Goal: Task Accomplishment & Management: Complete application form

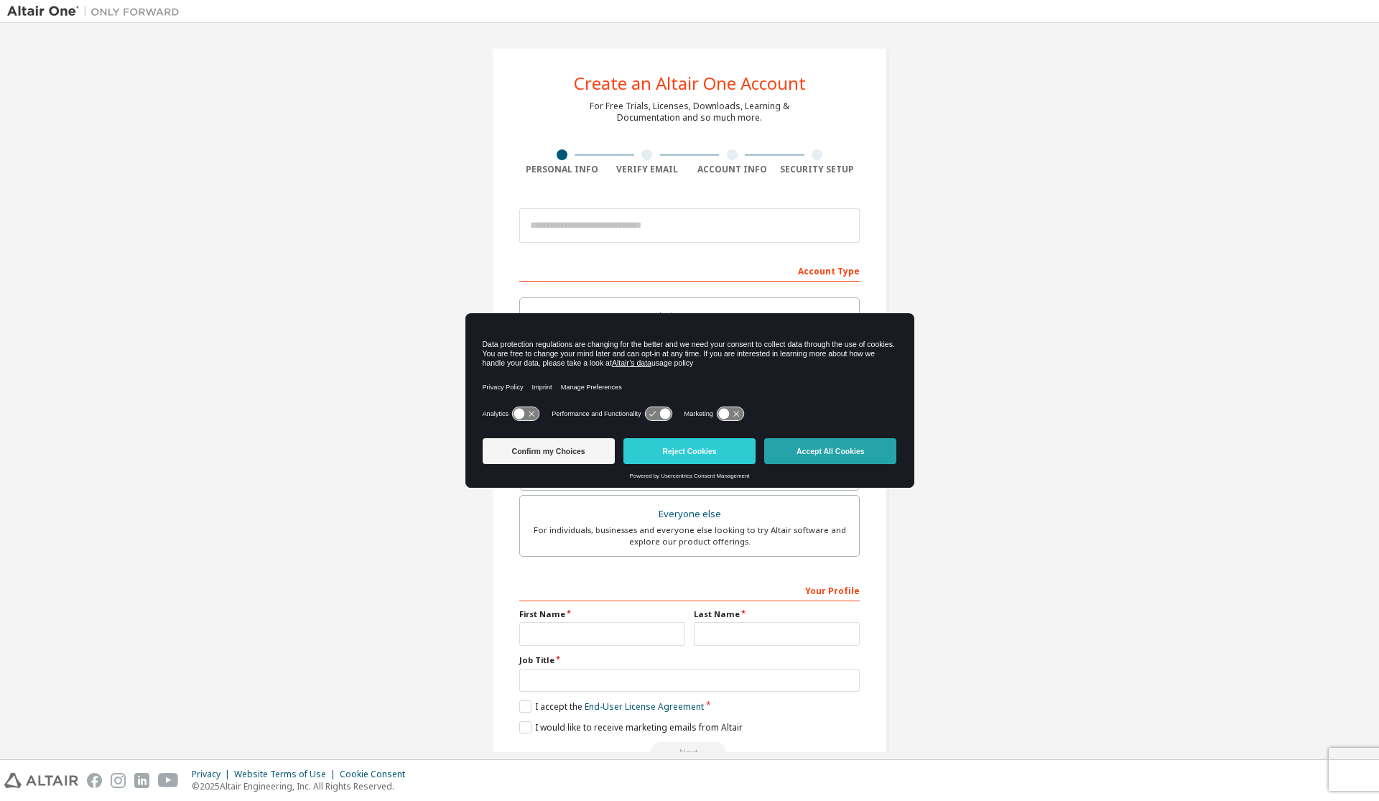
click at [795, 448] on button "Accept All Cookies" at bounding box center [830, 451] width 132 height 26
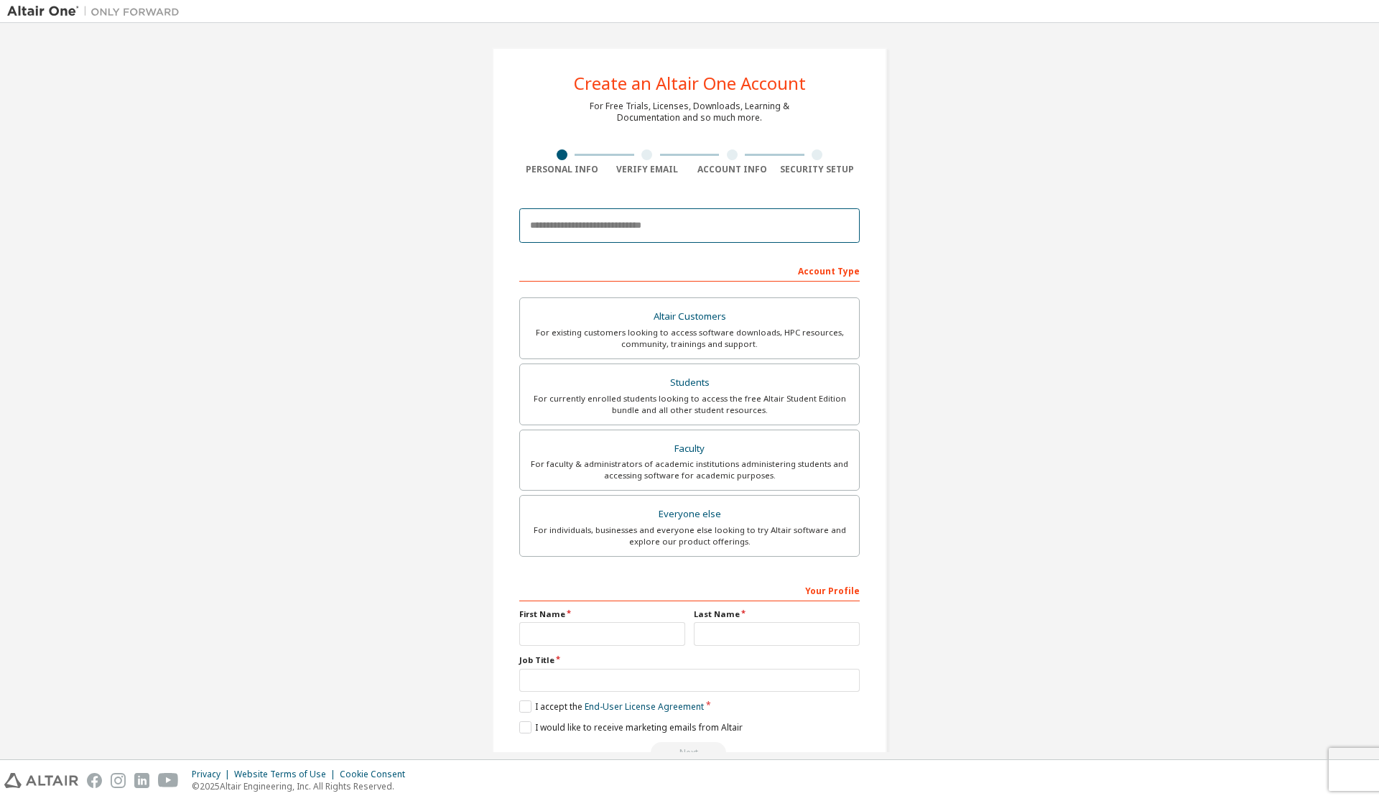
click at [641, 233] on input "email" at bounding box center [689, 225] width 340 height 34
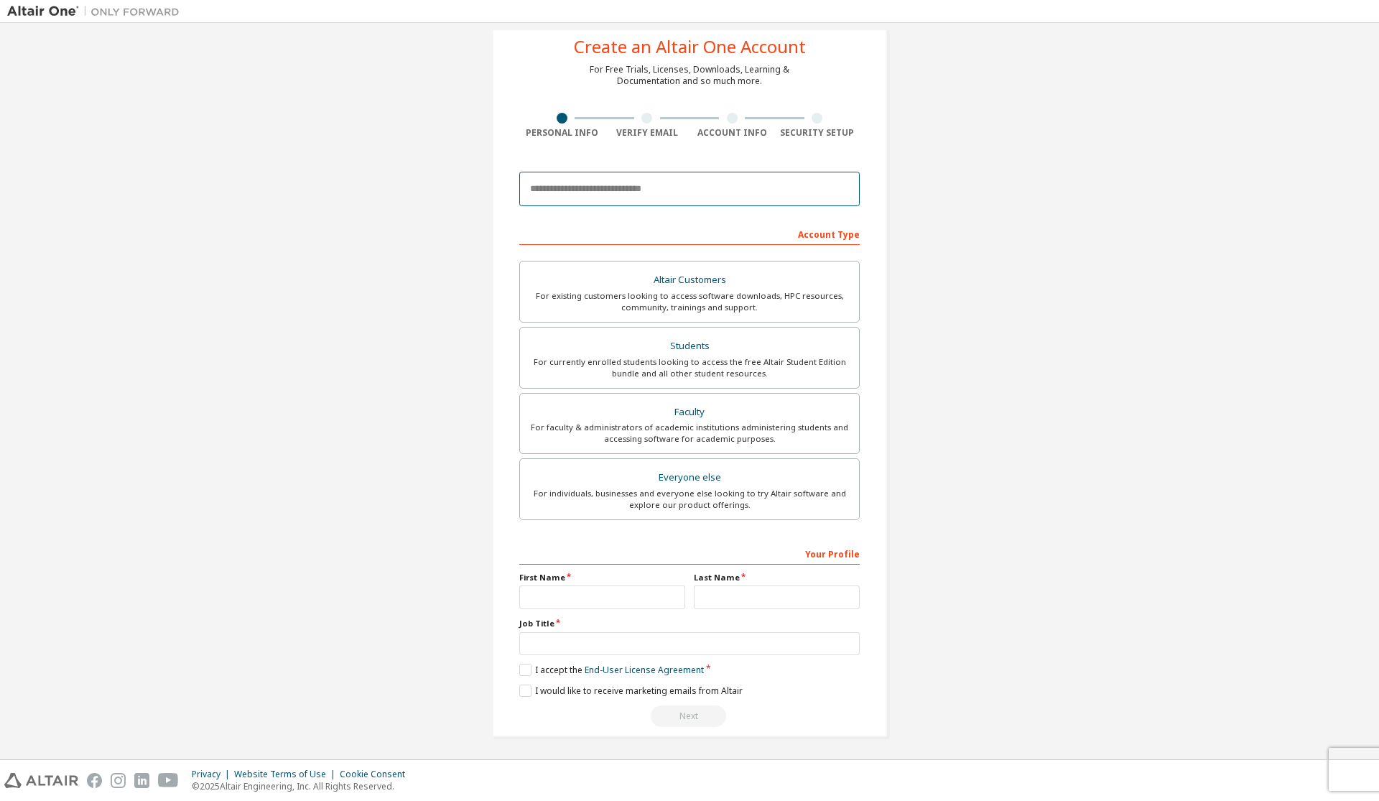
scroll to position [40, 0]
click at [733, 376] on div "For currently enrolled students looking to access the free Altair Student Editi…" at bounding box center [690, 365] width 322 height 23
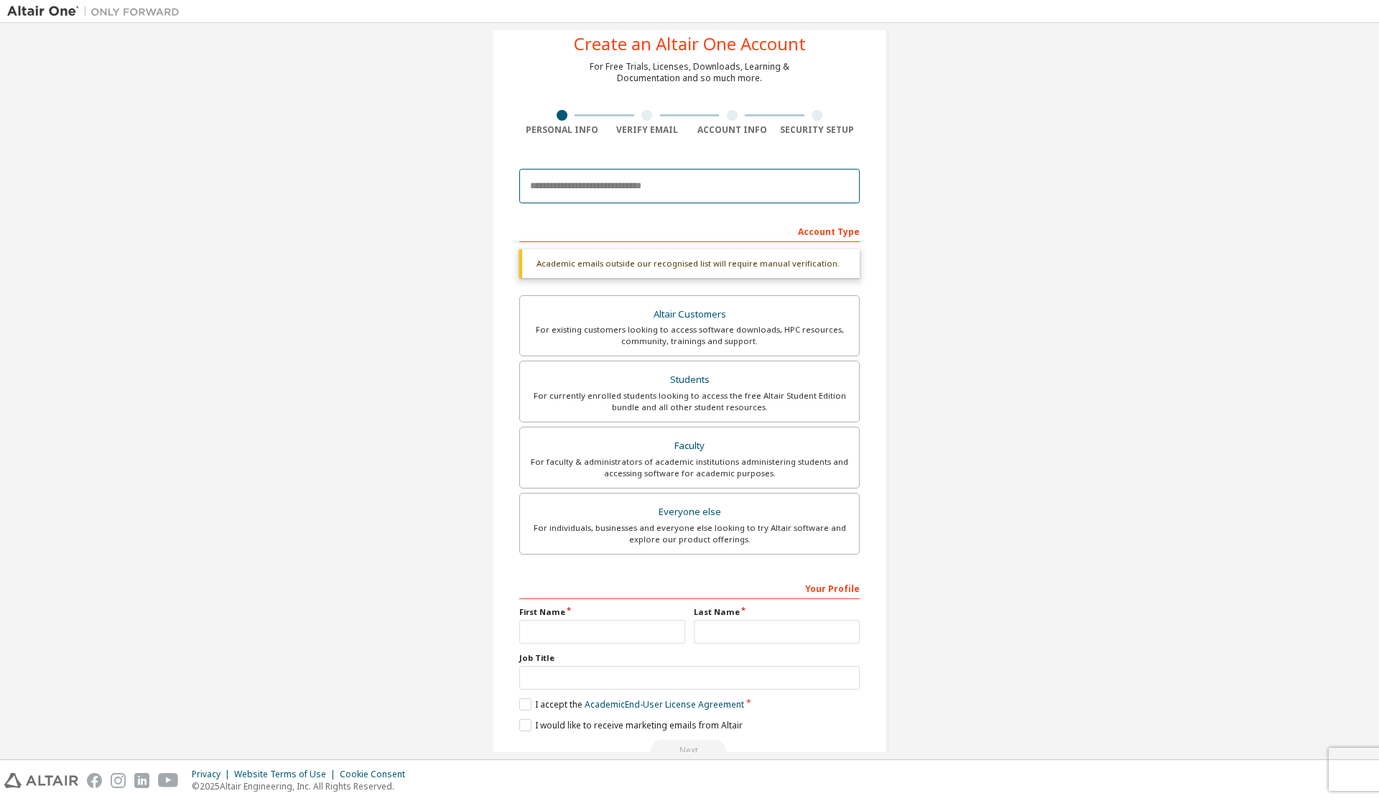
click at [655, 182] on input "email" at bounding box center [689, 186] width 340 height 34
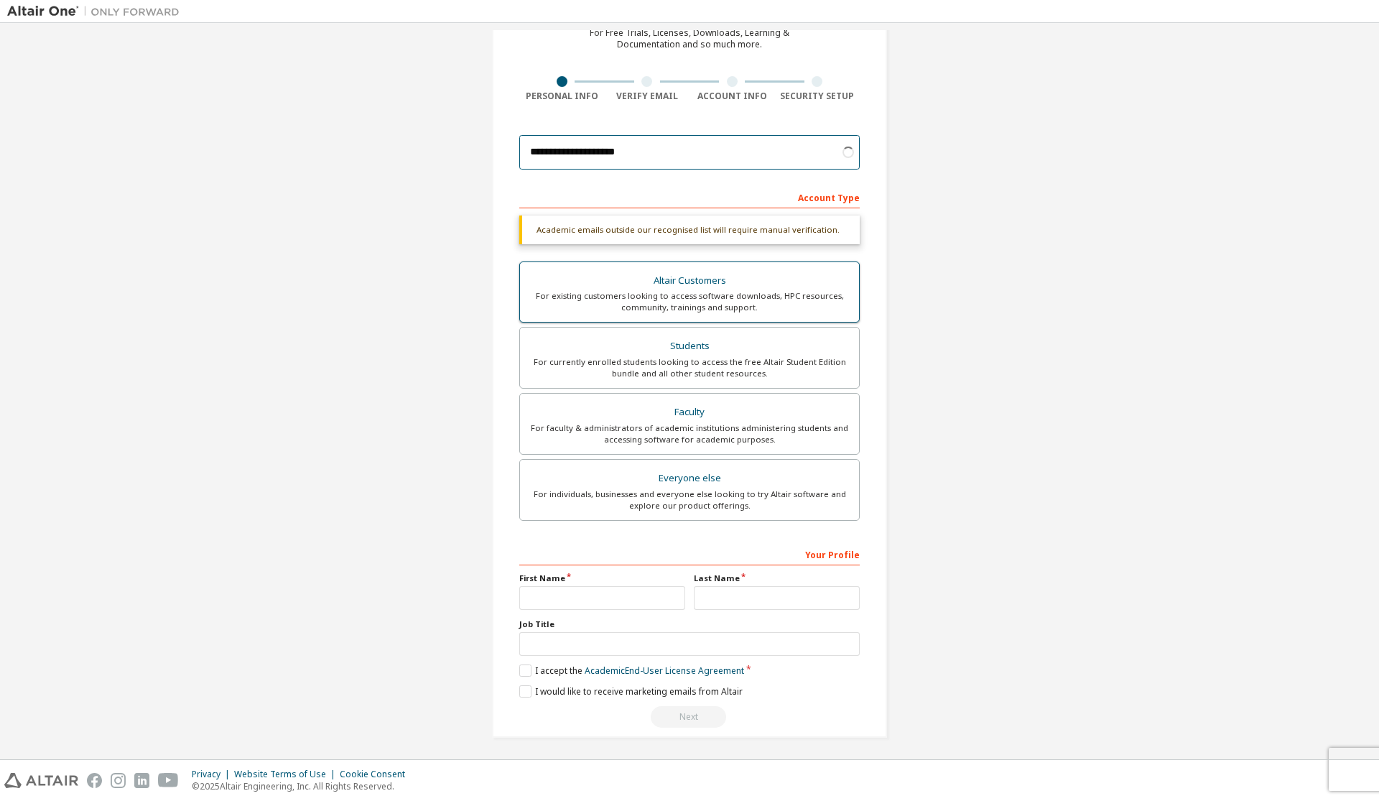
scroll to position [77, 0]
type input "**********"
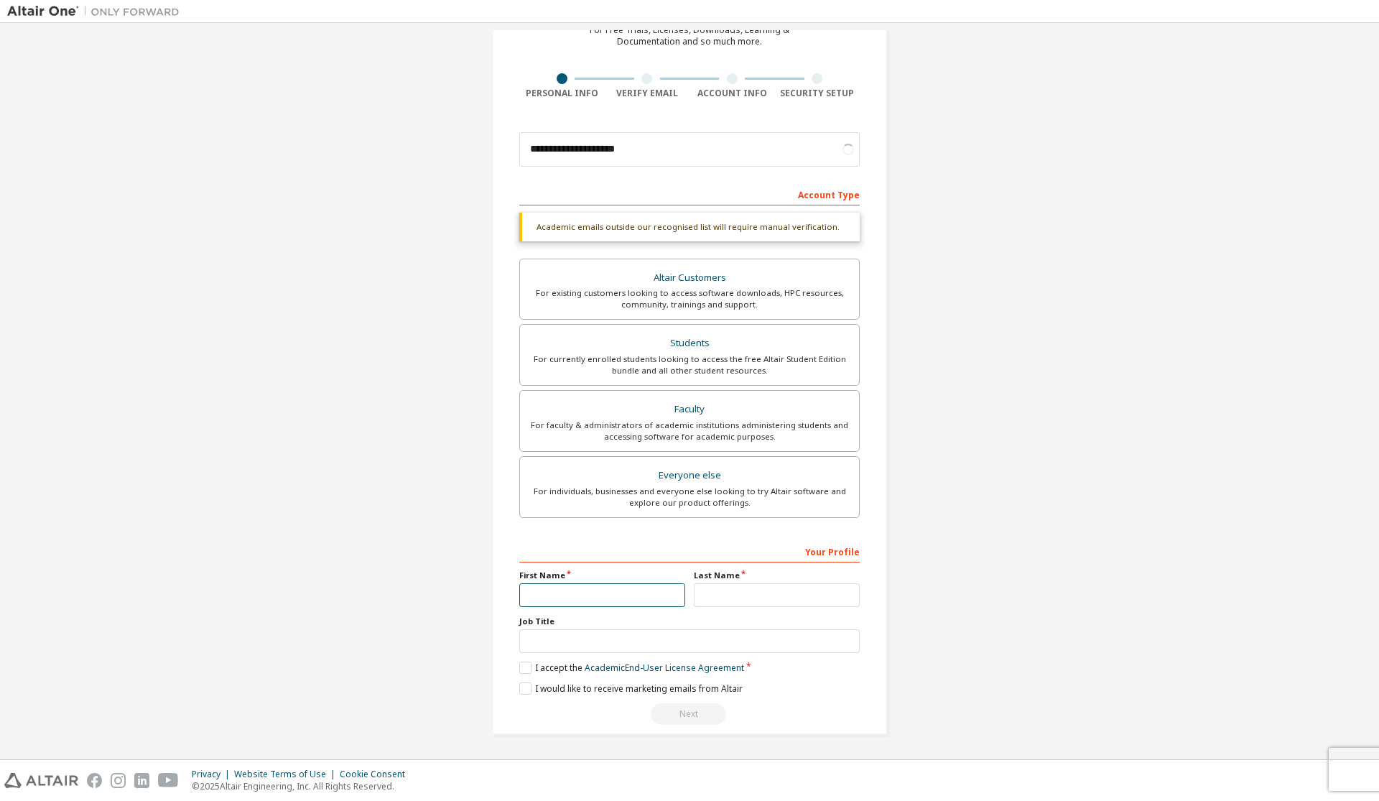
click at [603, 595] on input "text" at bounding box center [602, 595] width 166 height 24
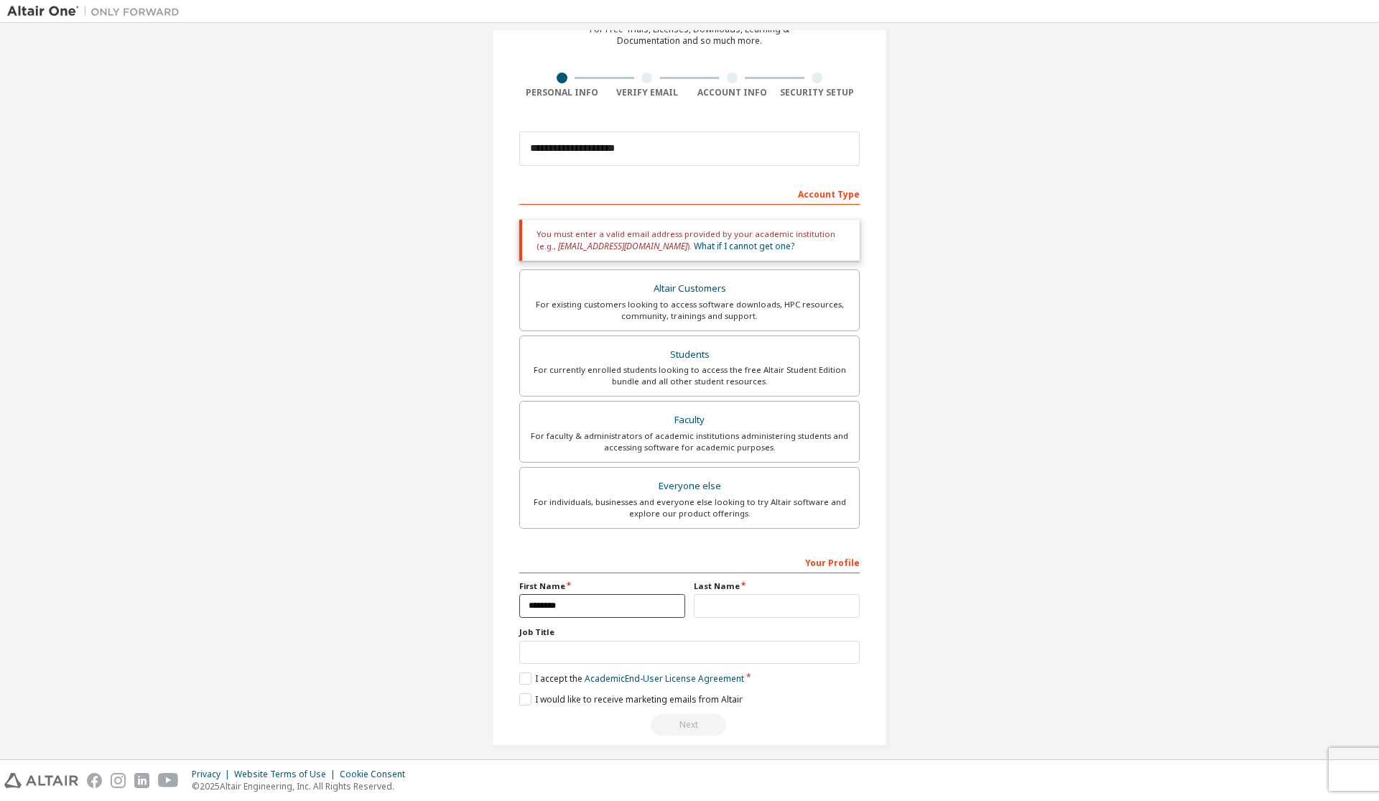
type input "*******"
type input "***"
click at [688, 654] on input "text" at bounding box center [689, 653] width 340 height 24
type input "*******"
click at [532, 679] on label "I accept the Academic End-User License Agreement" at bounding box center [631, 678] width 225 height 12
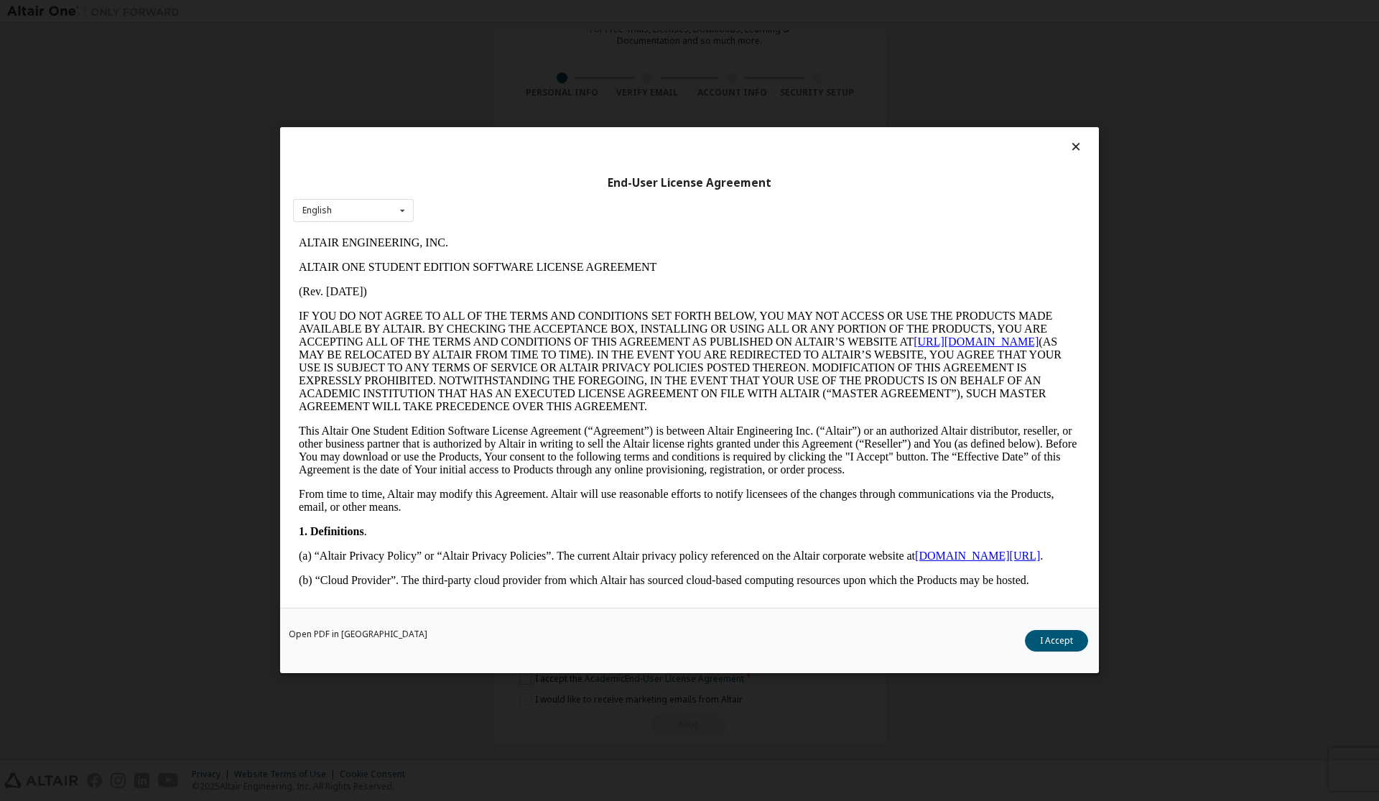
scroll to position [0, 0]
click at [1063, 645] on button "I Accept" at bounding box center [1056, 642] width 63 height 22
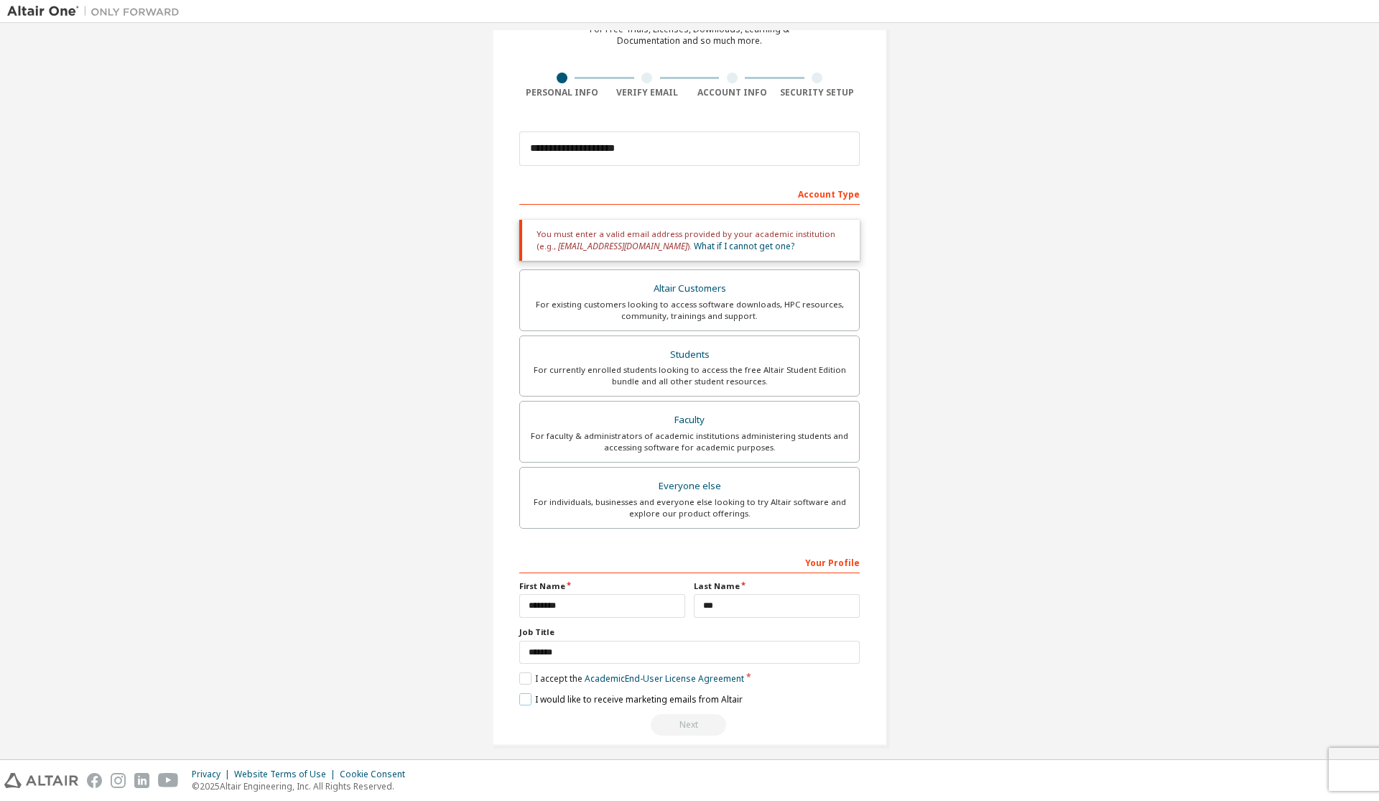
click at [556, 696] on label "I would like to receive marketing emails from Altair" at bounding box center [630, 699] width 223 height 12
click at [583, 696] on label "I would like to receive marketing emails from Altair" at bounding box center [630, 699] width 223 height 12
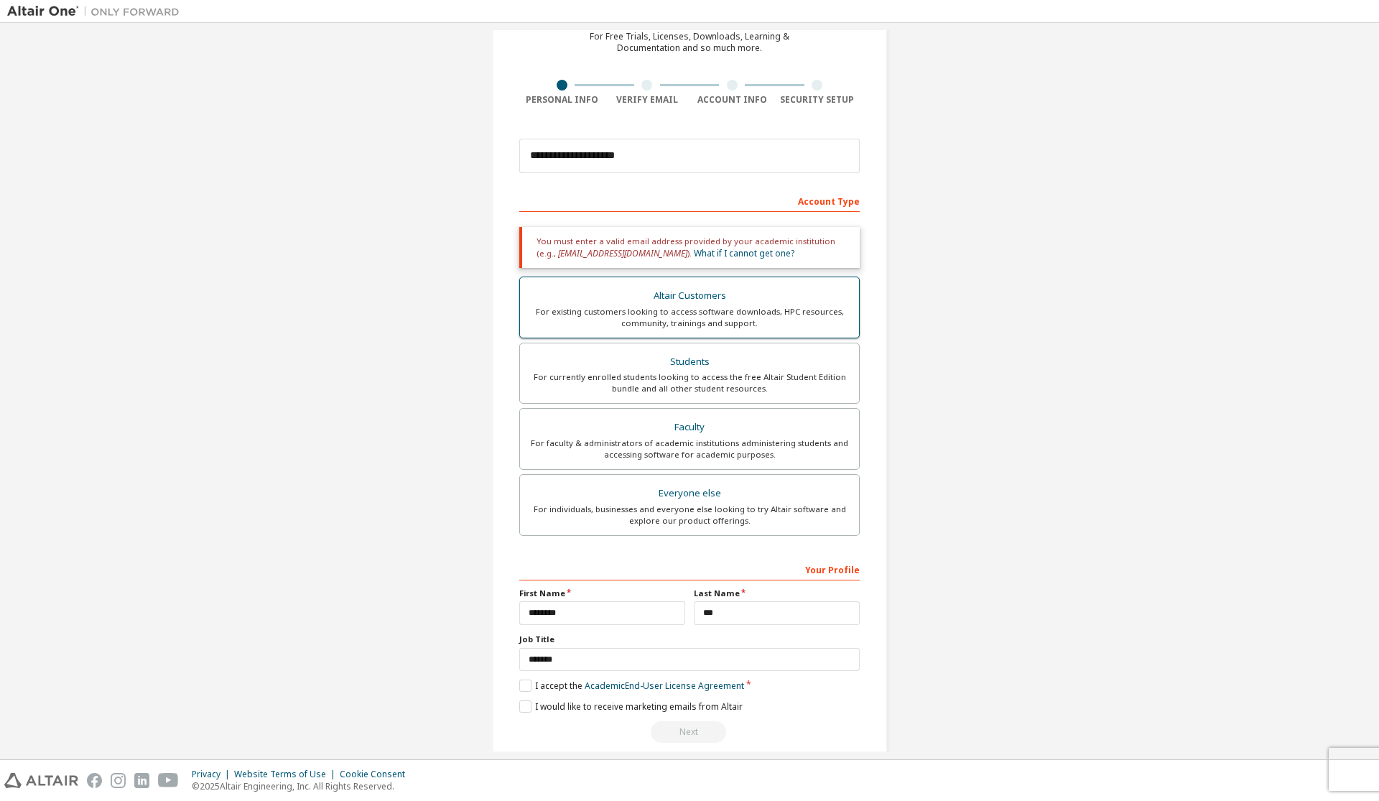
scroll to position [77, 0]
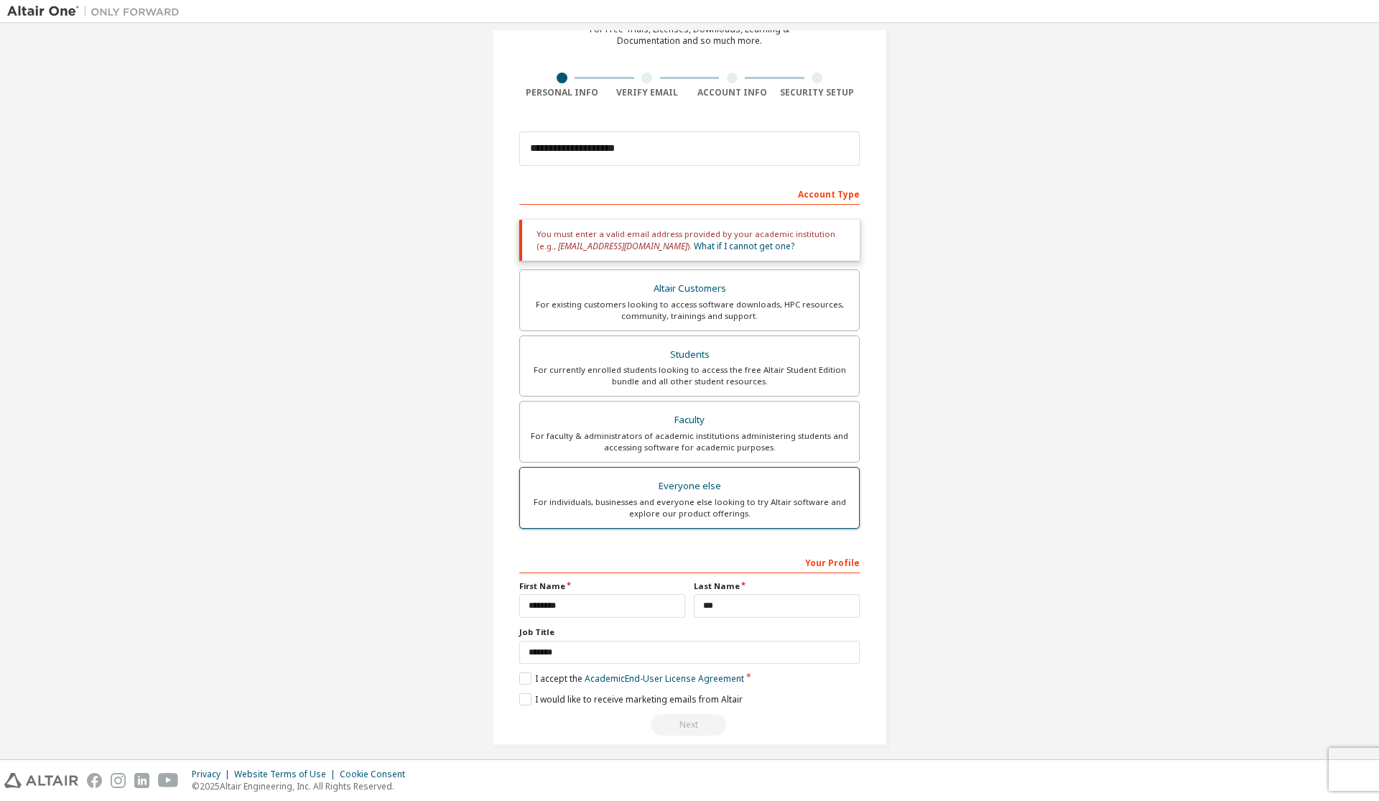
click at [756, 469] on label "Everyone else For individuals, businesses and everyone else looking to try Alta…" at bounding box center [689, 498] width 340 height 62
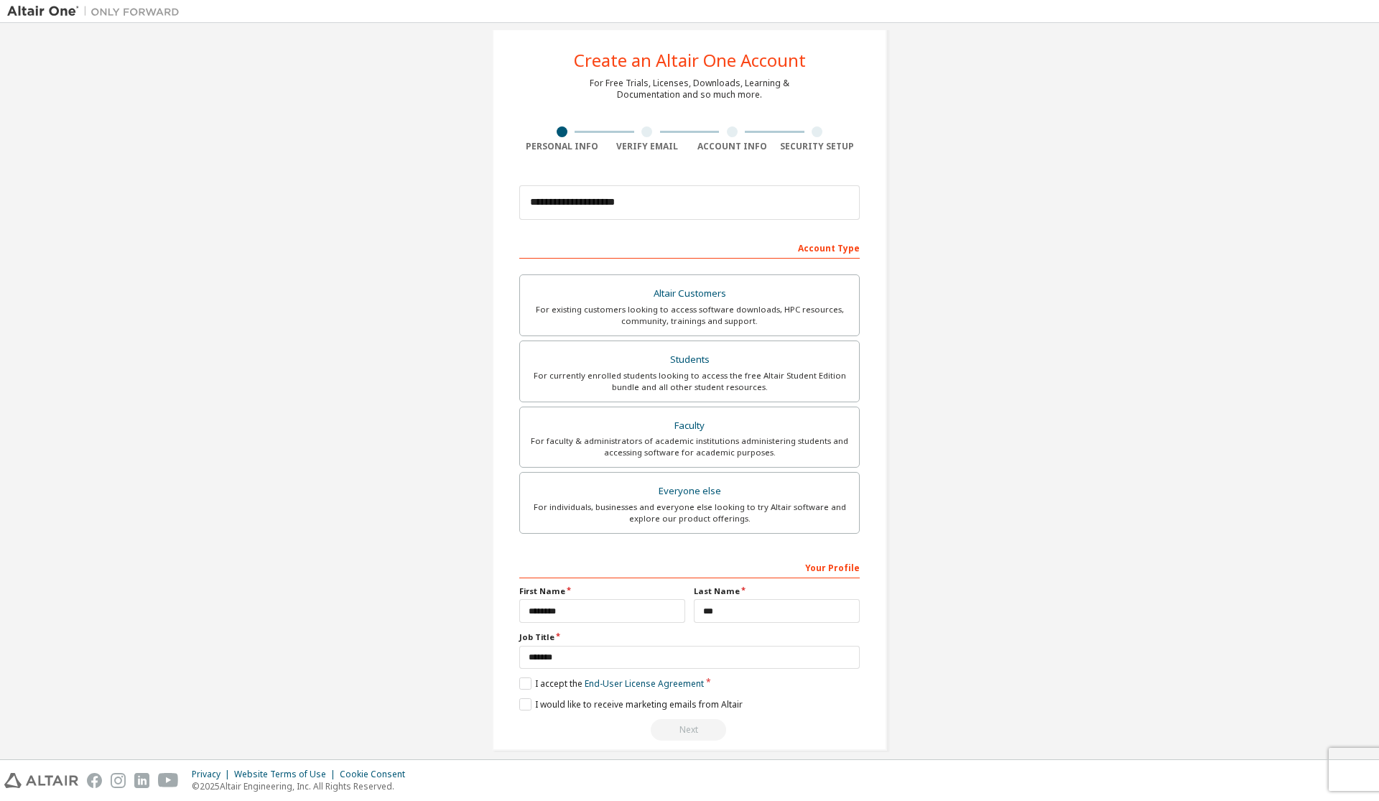
scroll to position [40, 0]
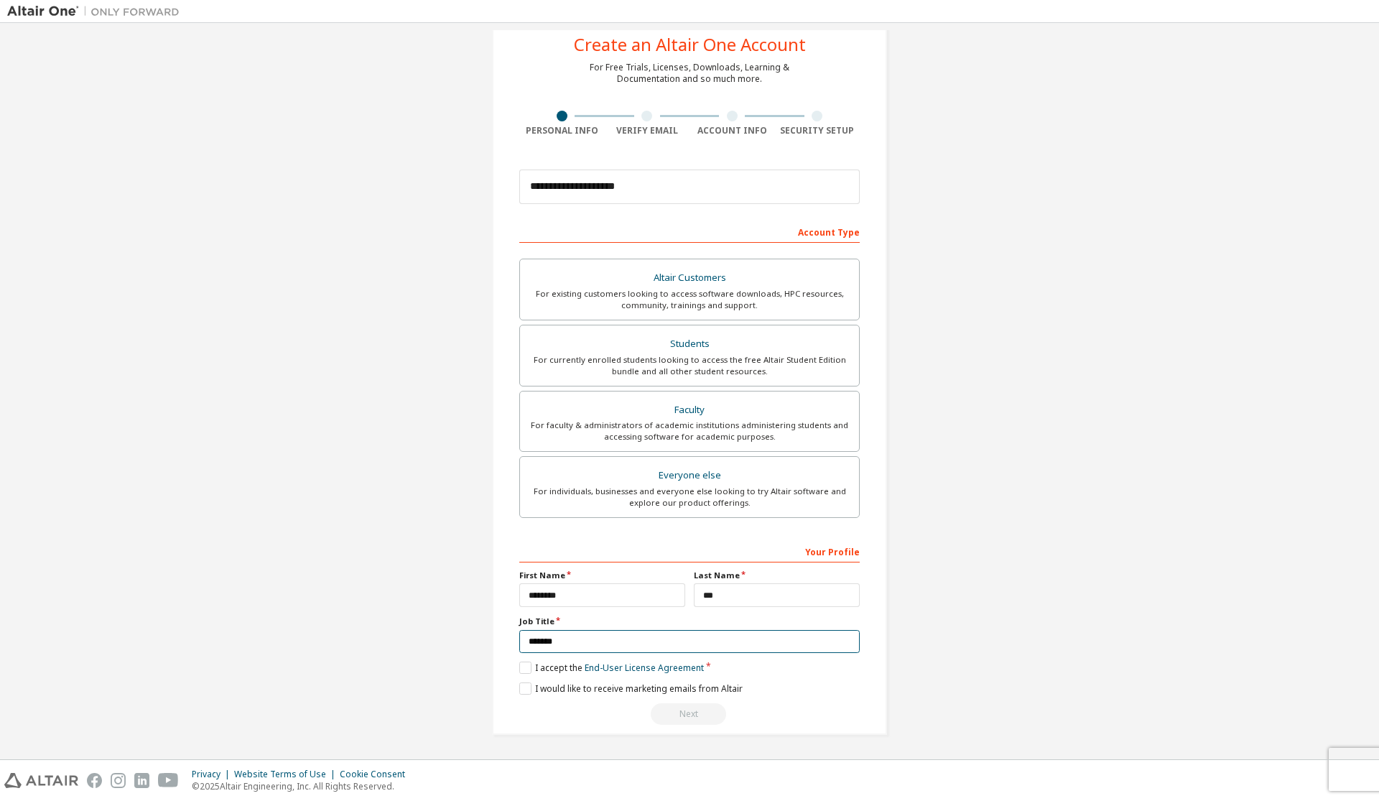
click at [632, 641] on input "*******" at bounding box center [689, 642] width 340 height 24
click at [525, 671] on label "I accept the End-User License Agreement" at bounding box center [611, 668] width 185 height 12
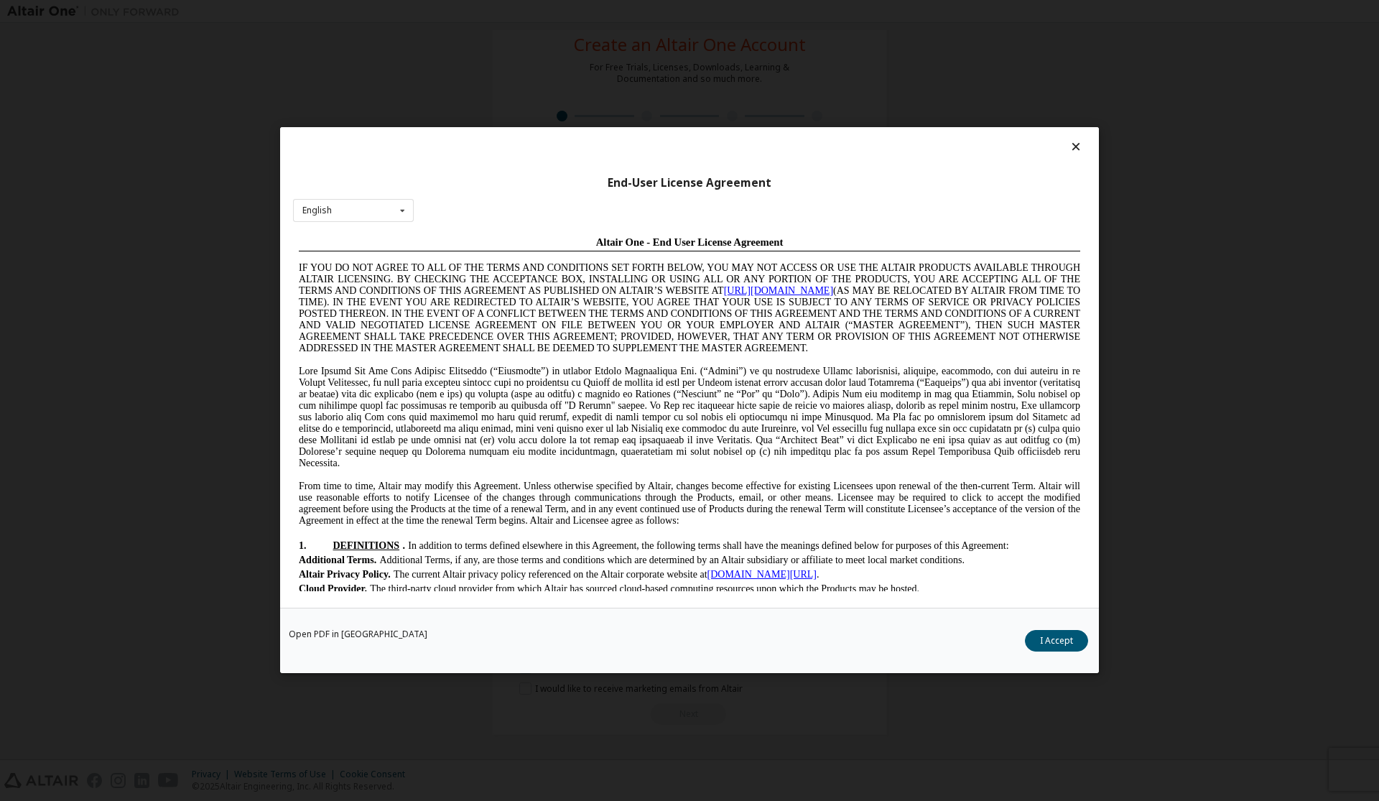
scroll to position [0, 0]
drag, startPoint x: 1049, startPoint y: 628, endPoint x: 1055, endPoint y: 635, distance: 8.8
click at [1051, 629] on div "Open PDF in New Tab I Accept" at bounding box center [689, 640] width 819 height 65
click at [1055, 638] on button "I Accept" at bounding box center [1056, 642] width 63 height 22
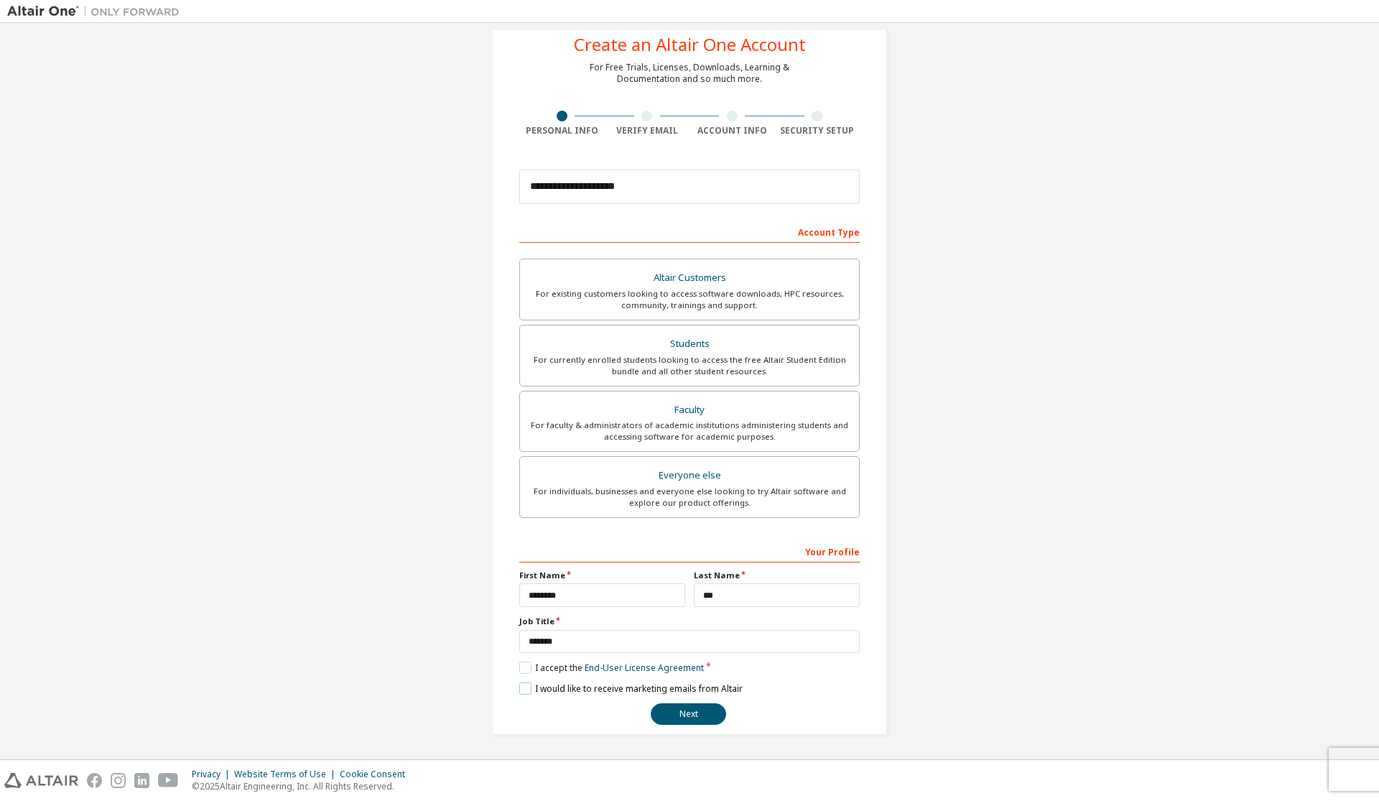
click at [527, 687] on label "I would like to receive marketing emails from Altair" at bounding box center [630, 688] width 223 height 12
click at [695, 715] on button "Next" at bounding box center [688, 714] width 75 height 22
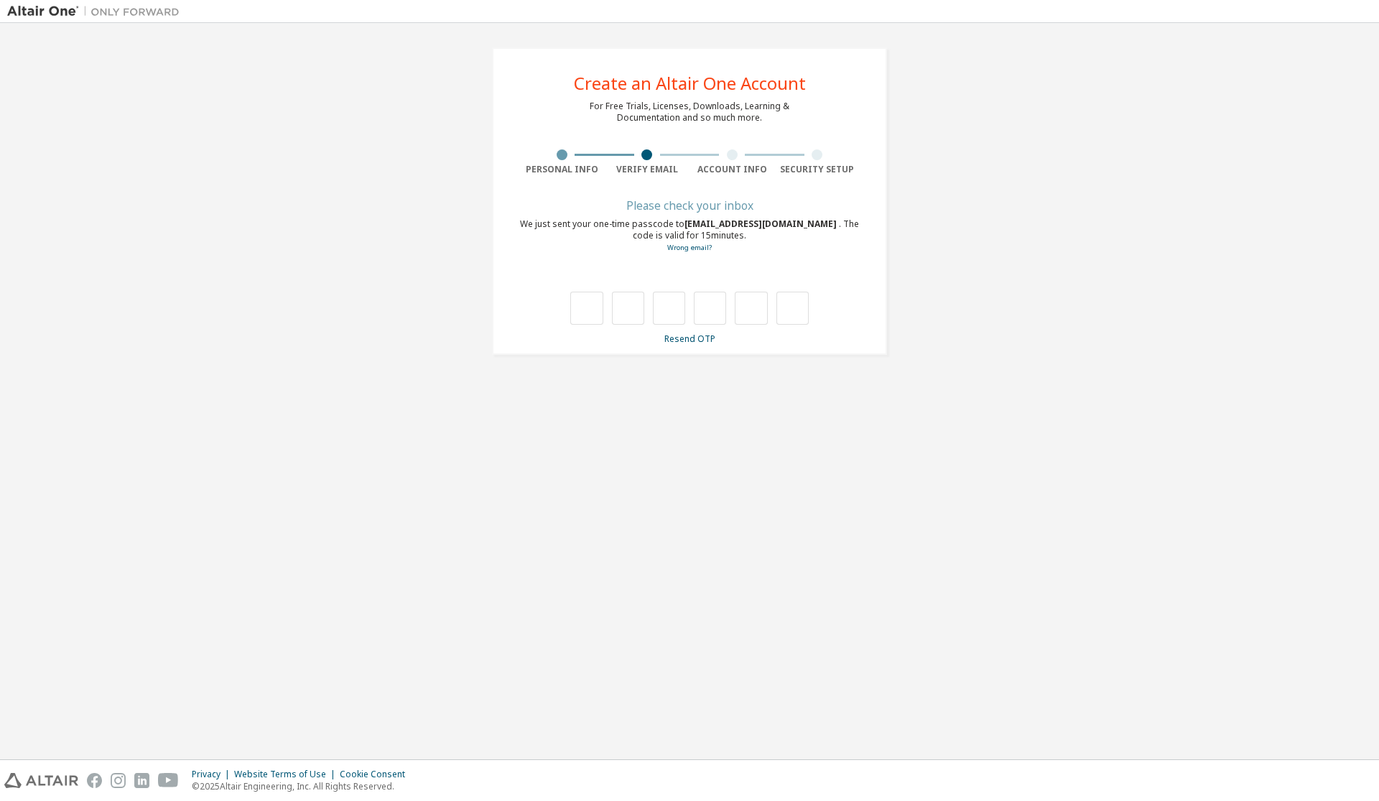
type input "*"
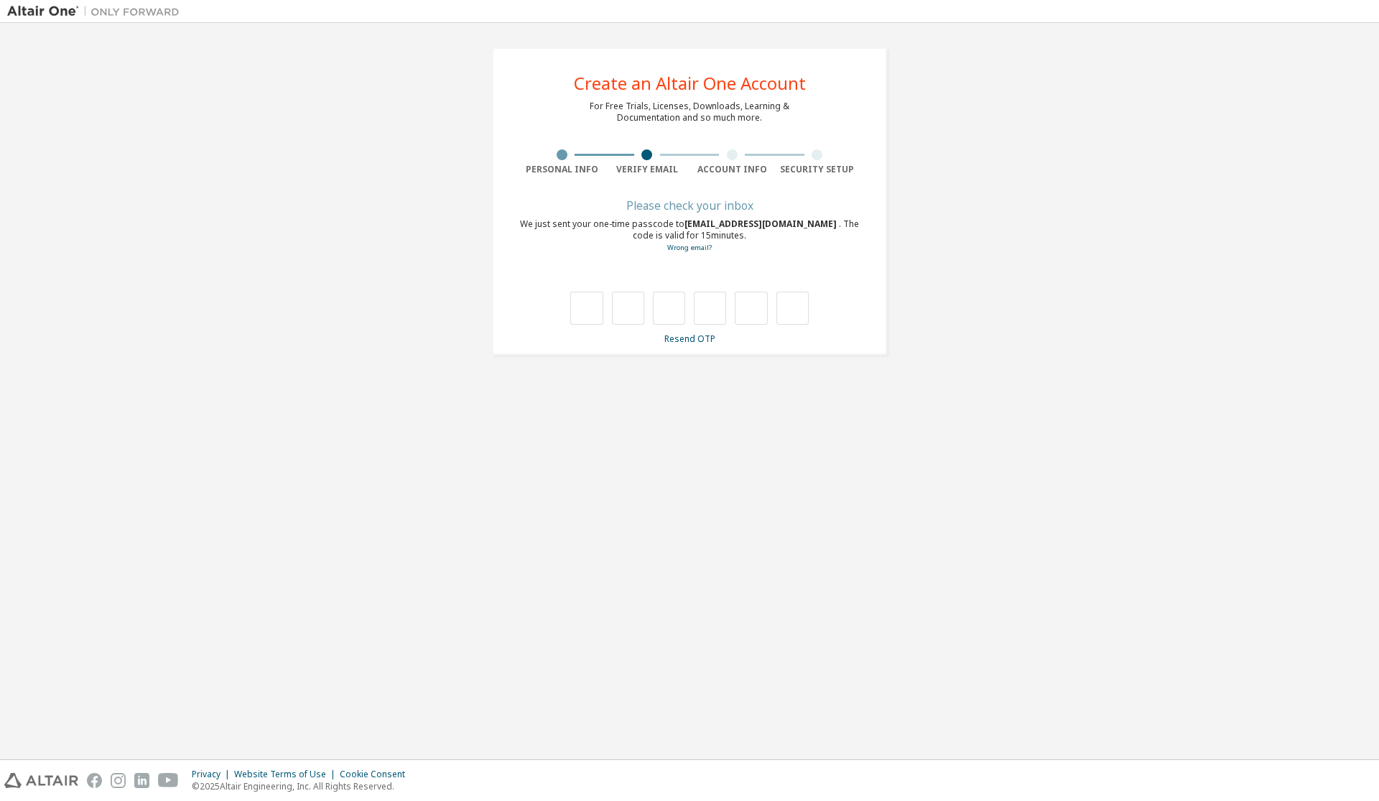
type input "*"
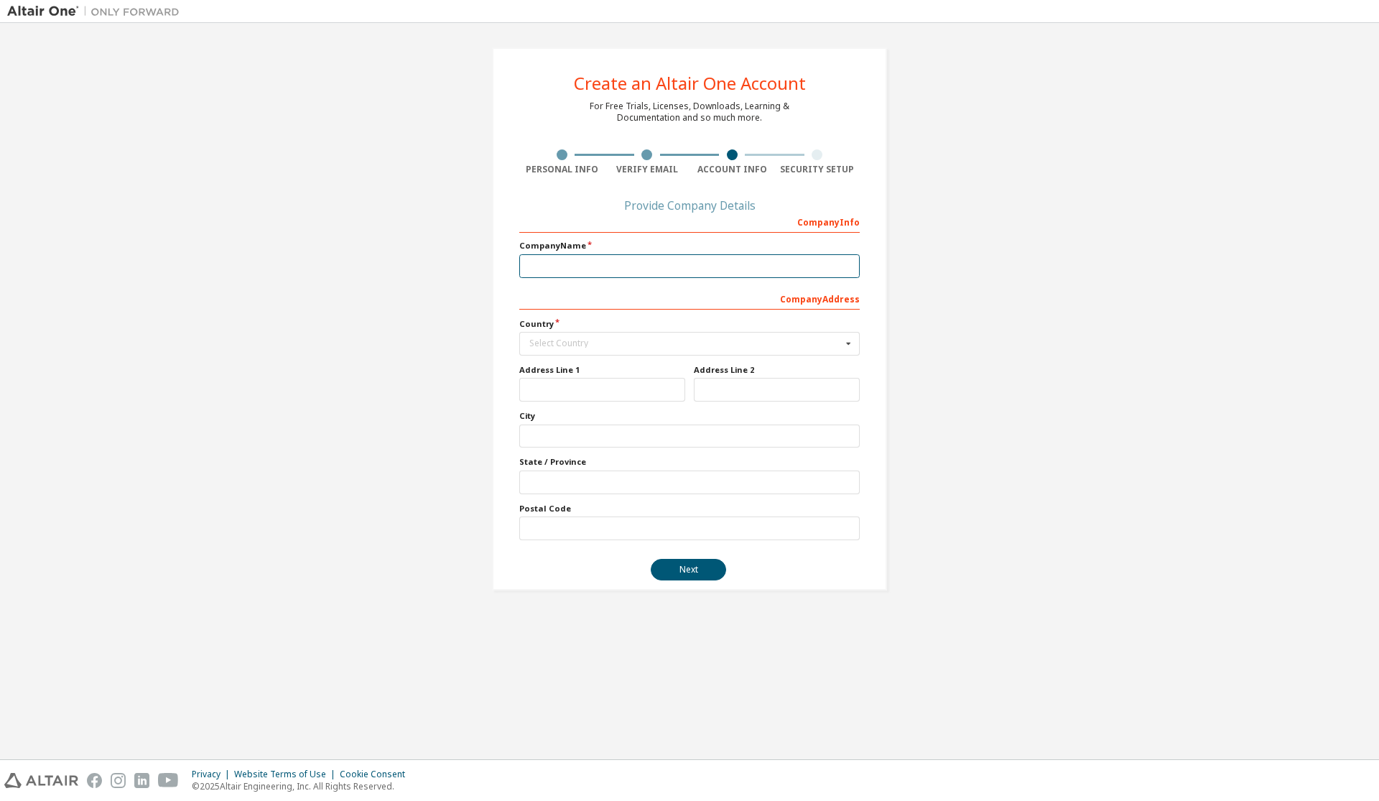
click at [644, 260] on input "text" at bounding box center [689, 266] width 340 height 24
click at [799, 275] on input "text" at bounding box center [689, 266] width 340 height 24
click at [656, 349] on input "text" at bounding box center [690, 344] width 339 height 22
click at [664, 282] on div "Company Info Company Name Company Address Country Select Country [GEOGRAPHIC_DA…" at bounding box center [689, 375] width 340 height 330
click at [662, 339] on input "text" at bounding box center [690, 344] width 339 height 22
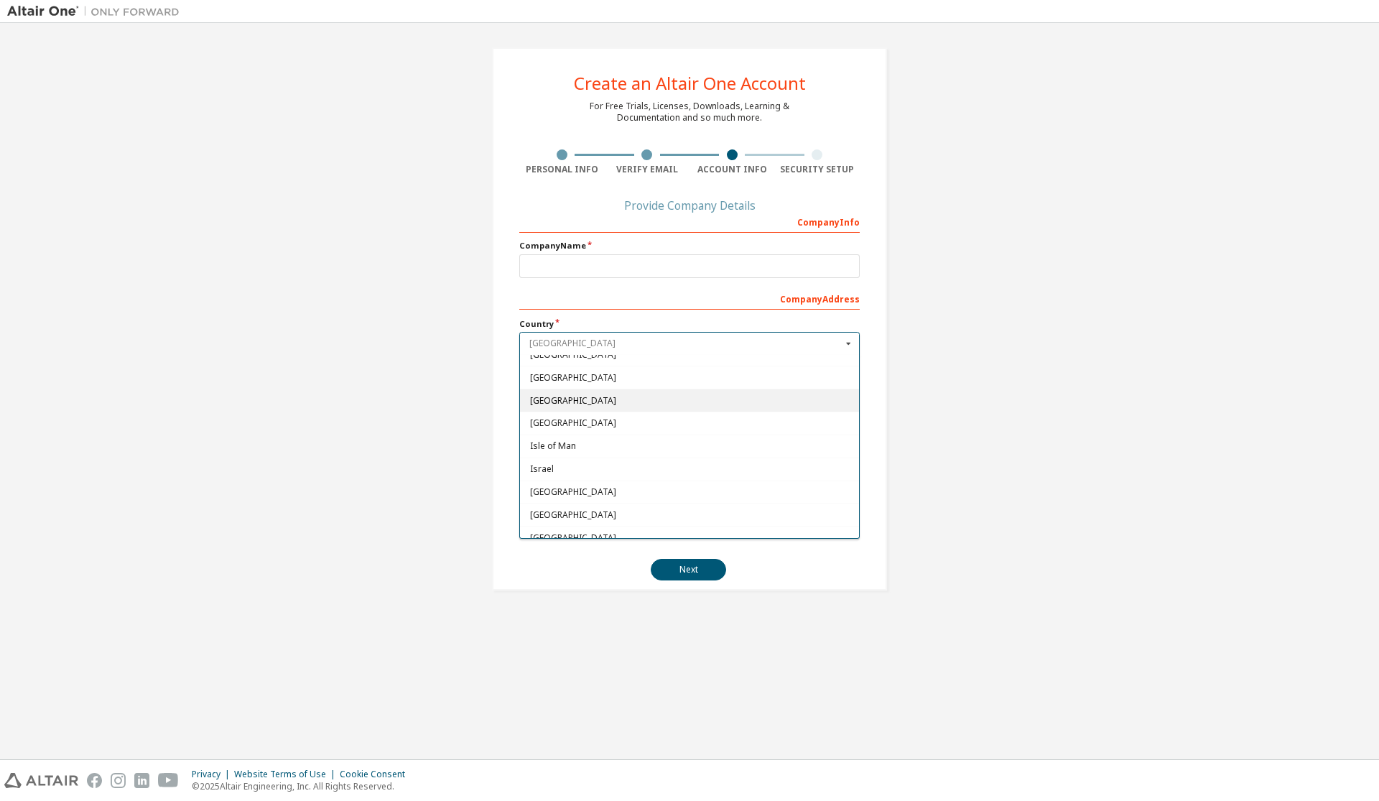
scroll to position [2271, 0]
click at [595, 403] on div "[GEOGRAPHIC_DATA]" at bounding box center [689, 405] width 339 height 23
type input "***"
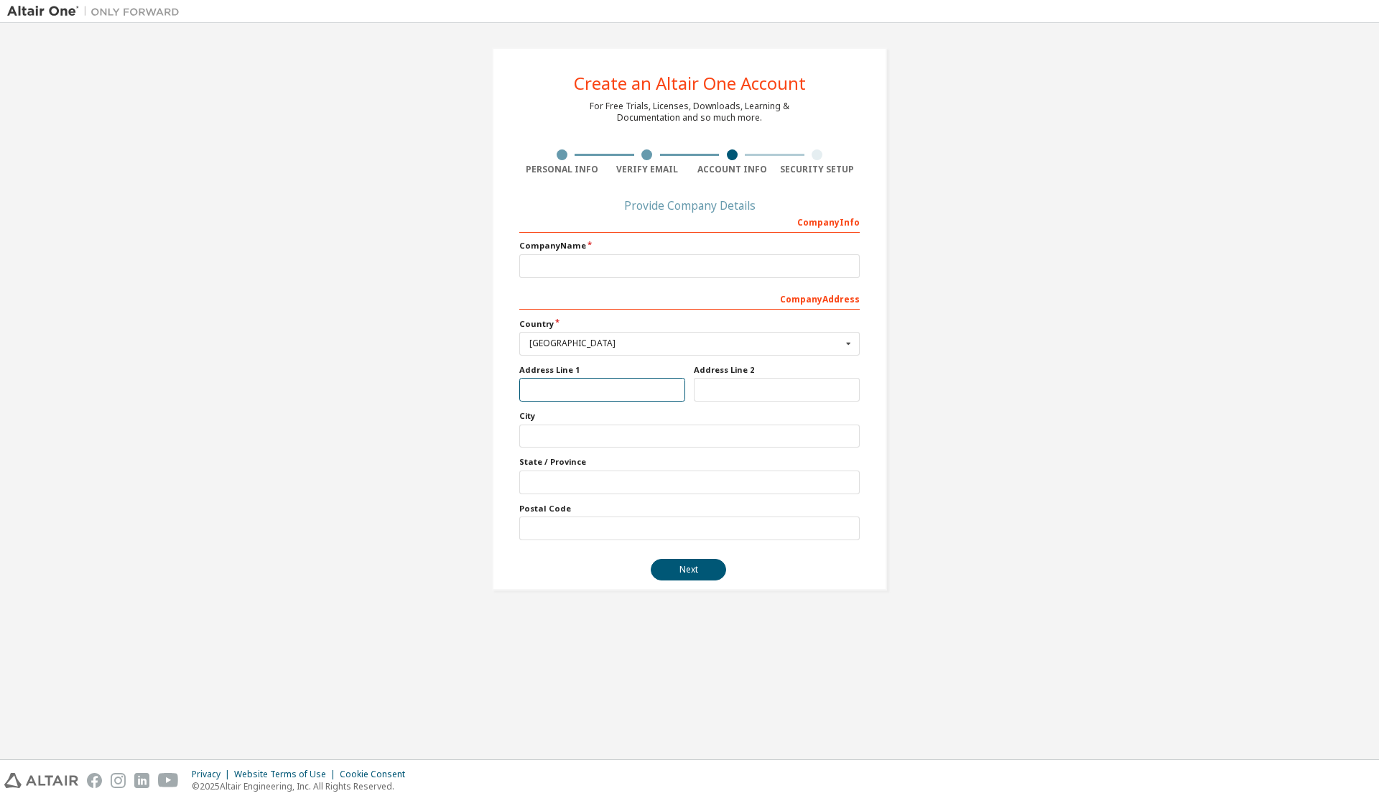
click at [638, 387] on input "text" at bounding box center [602, 390] width 166 height 24
click at [635, 418] on label "City" at bounding box center [689, 415] width 340 height 11
click at [646, 430] on input "text" at bounding box center [689, 437] width 340 height 24
click at [698, 568] on button "Next" at bounding box center [688, 570] width 75 height 22
click at [667, 210] on div "Provide Company Details" at bounding box center [689, 205] width 340 height 9
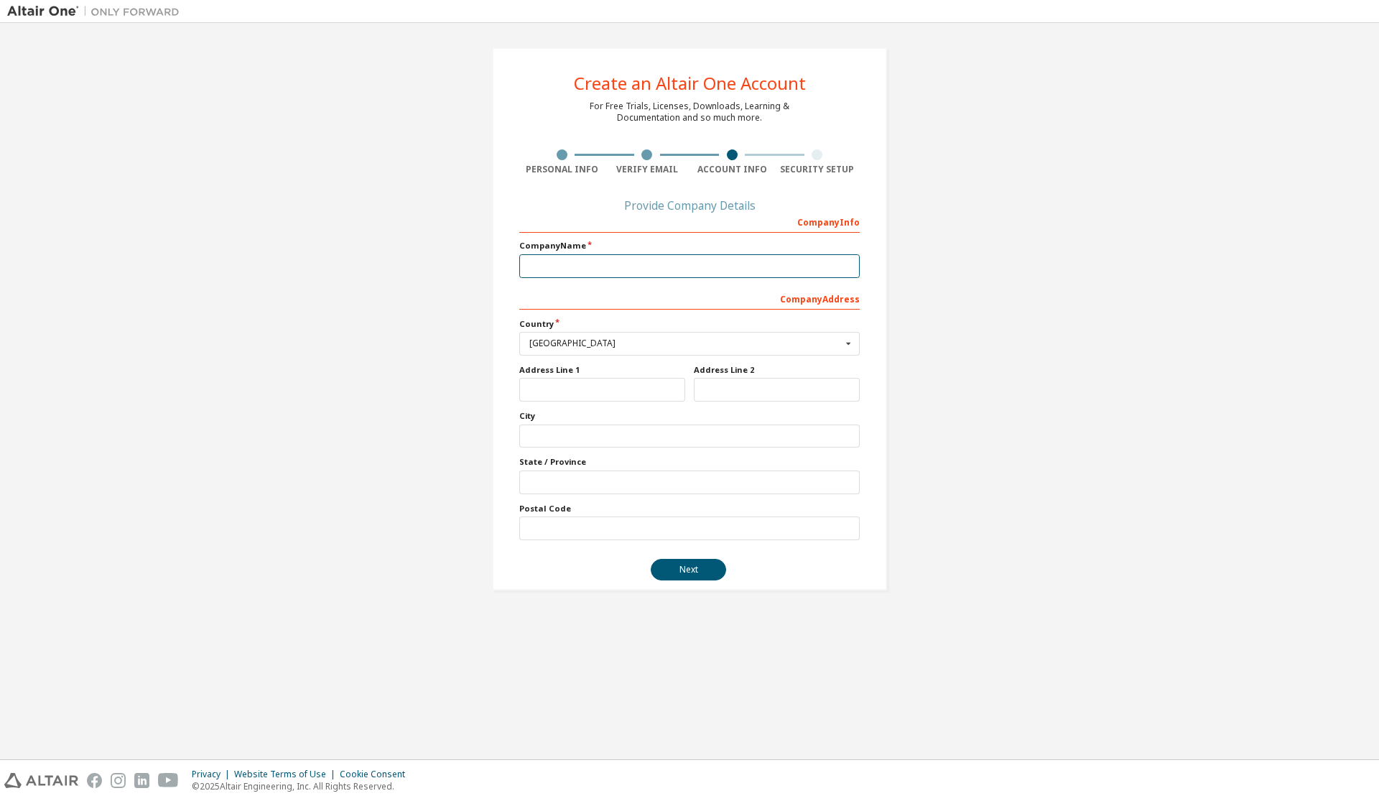
click at [648, 271] on input "text" at bounding box center [689, 266] width 340 height 24
click at [654, 134] on div "Create an Altair One Account For Free Trials, Licenses, Downloads, Learning & D…" at bounding box center [689, 318] width 395 height 543
click at [640, 157] on div at bounding box center [647, 154] width 85 height 11
click at [556, 165] on div "Personal Info" at bounding box center [561, 169] width 85 height 11
drag, startPoint x: 667, startPoint y: 292, endPoint x: 668, endPoint y: 284, distance: 7.3
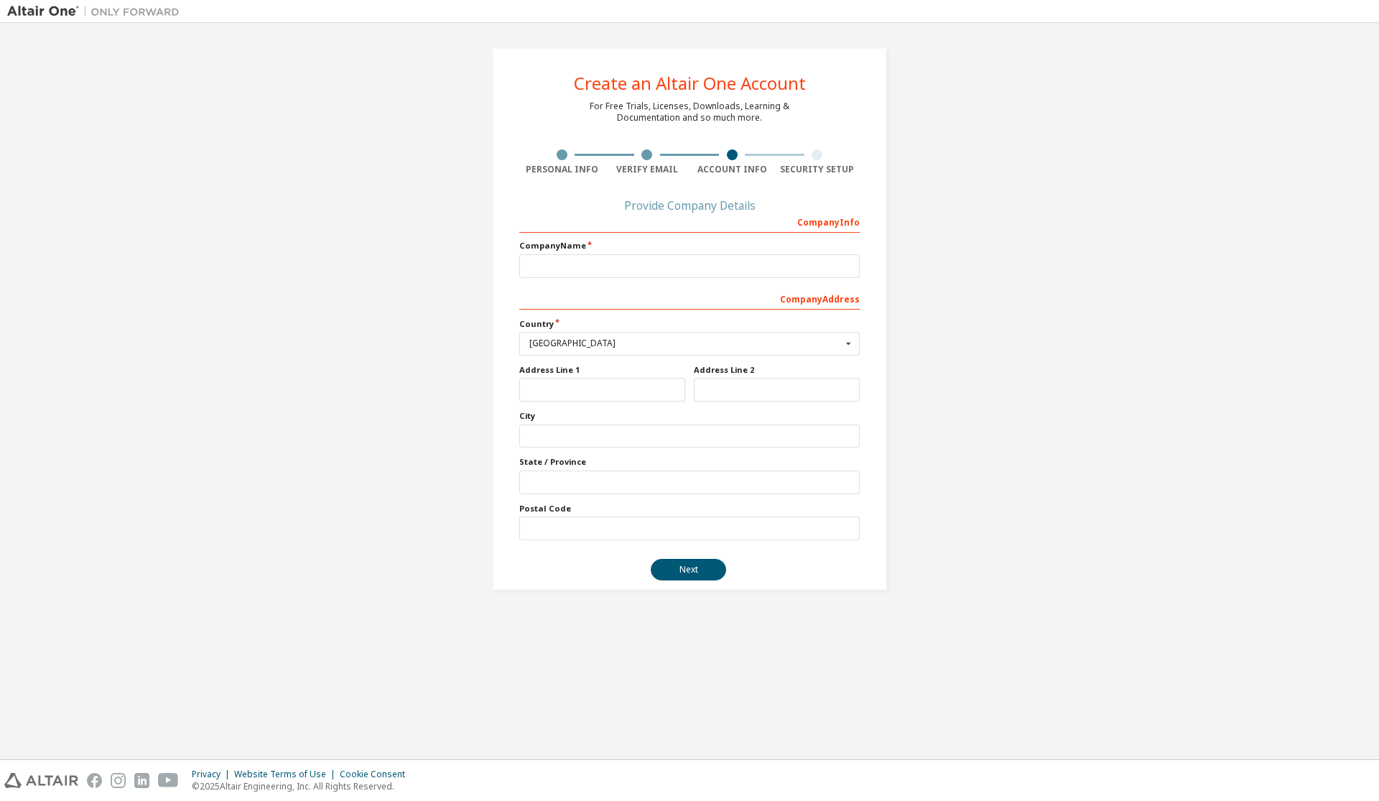
click at [667, 292] on div "Company Address" at bounding box center [689, 298] width 340 height 23
click at [662, 264] on input "text" at bounding box center [689, 266] width 340 height 24
click at [826, 302] on div "Company Address" at bounding box center [689, 298] width 340 height 23
click at [584, 386] on input "text" at bounding box center [602, 390] width 166 height 24
click at [641, 443] on input "text" at bounding box center [689, 437] width 340 height 24
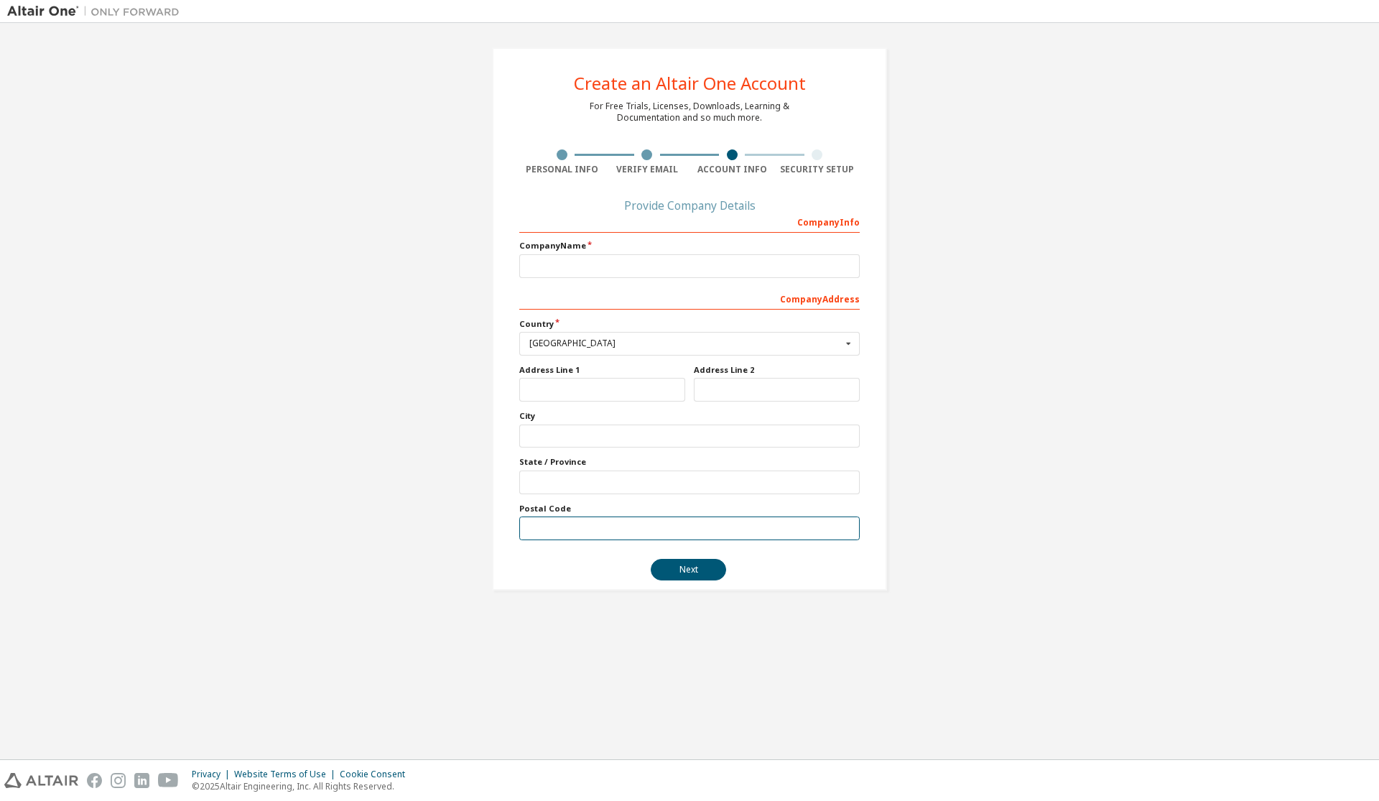
click at [578, 518] on input "text" at bounding box center [689, 528] width 340 height 24
click at [590, 493] on input "text" at bounding box center [689, 483] width 340 height 24
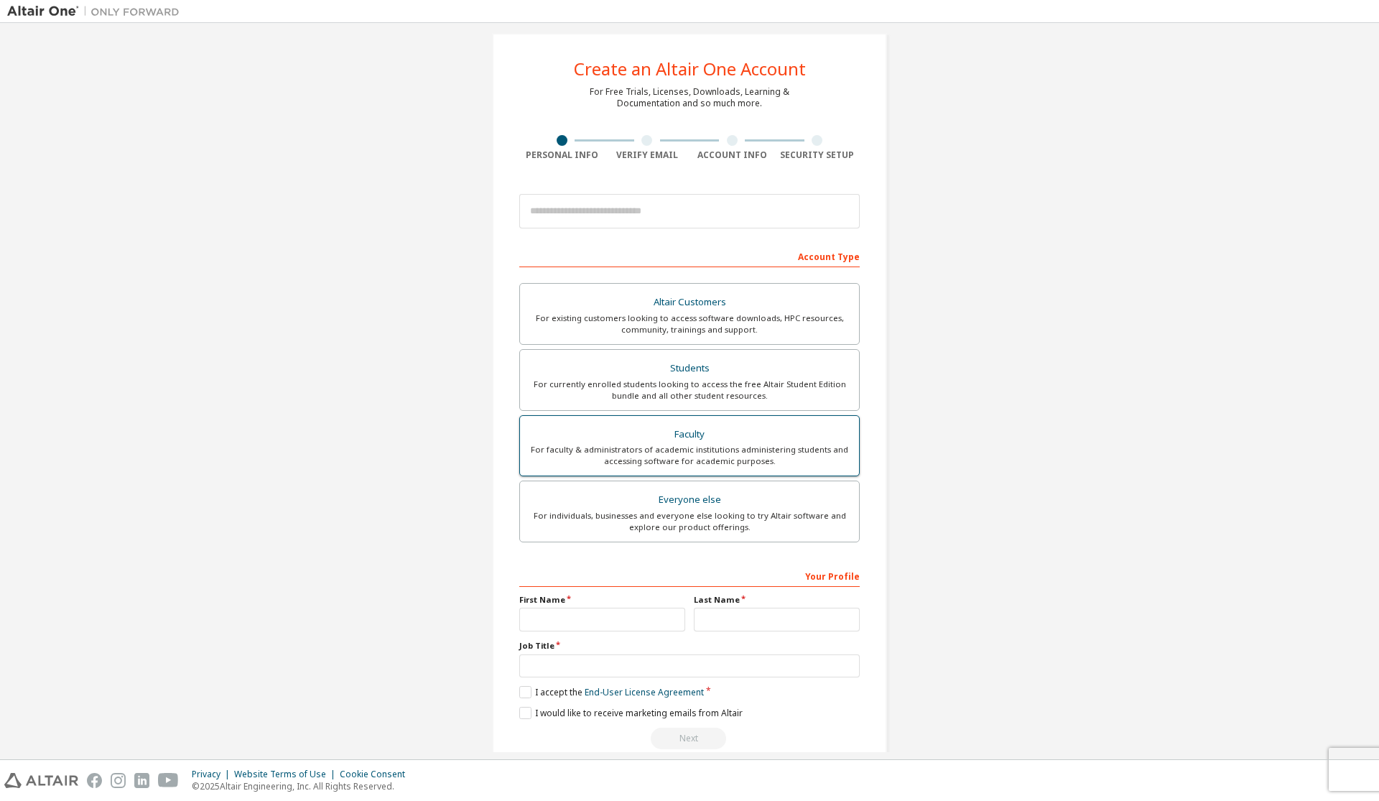
scroll to position [40, 0]
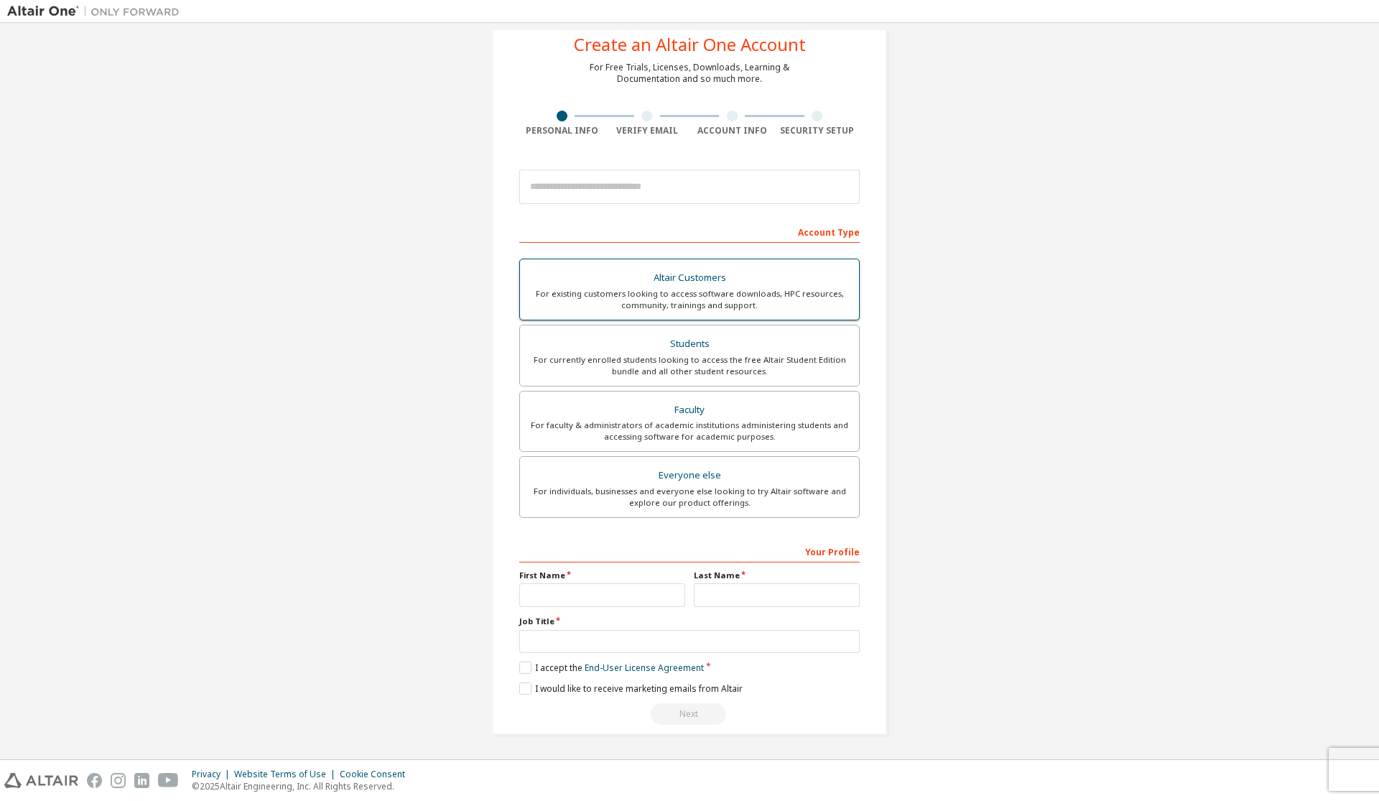
click at [767, 303] on div "For existing customers looking to access software downloads, HPC resources, com…" at bounding box center [690, 299] width 322 height 23
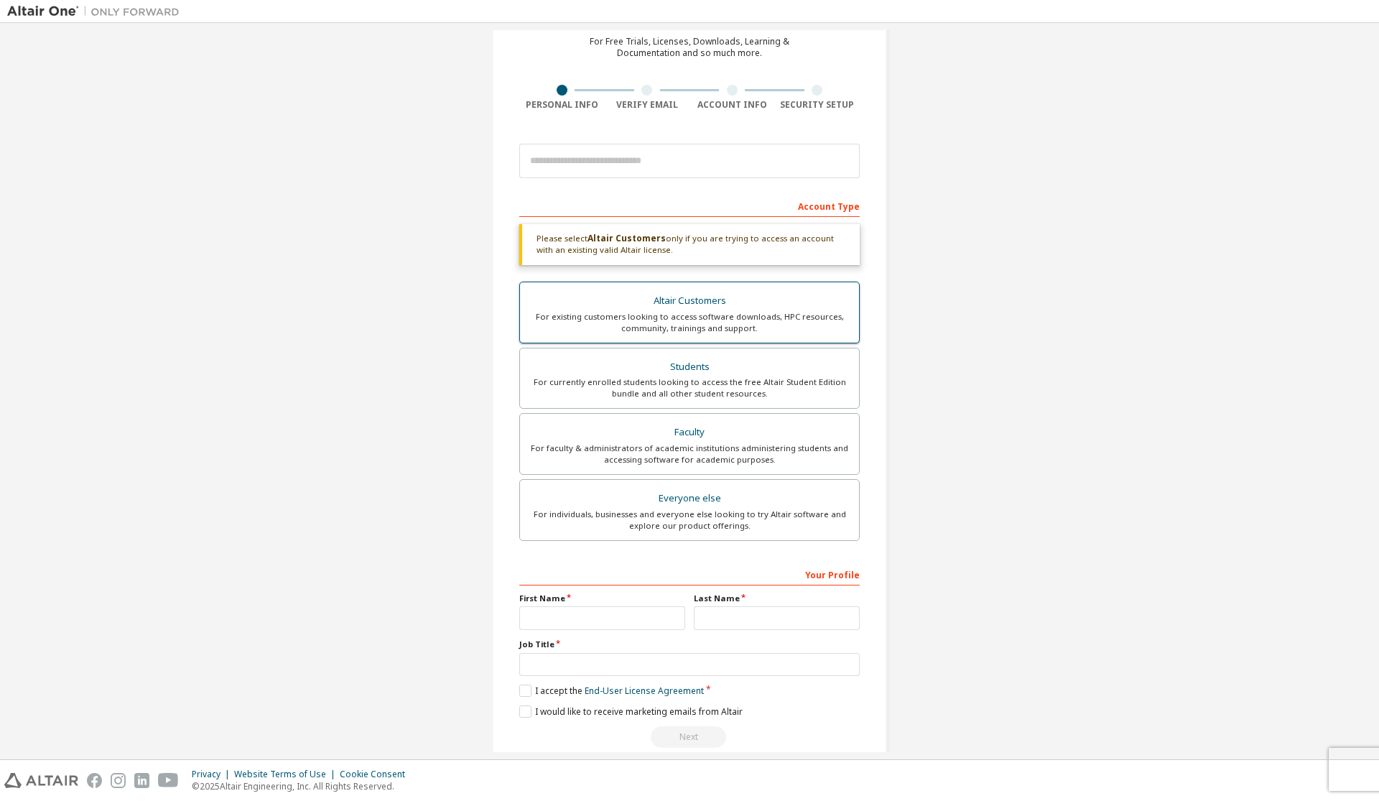
scroll to position [88, 0]
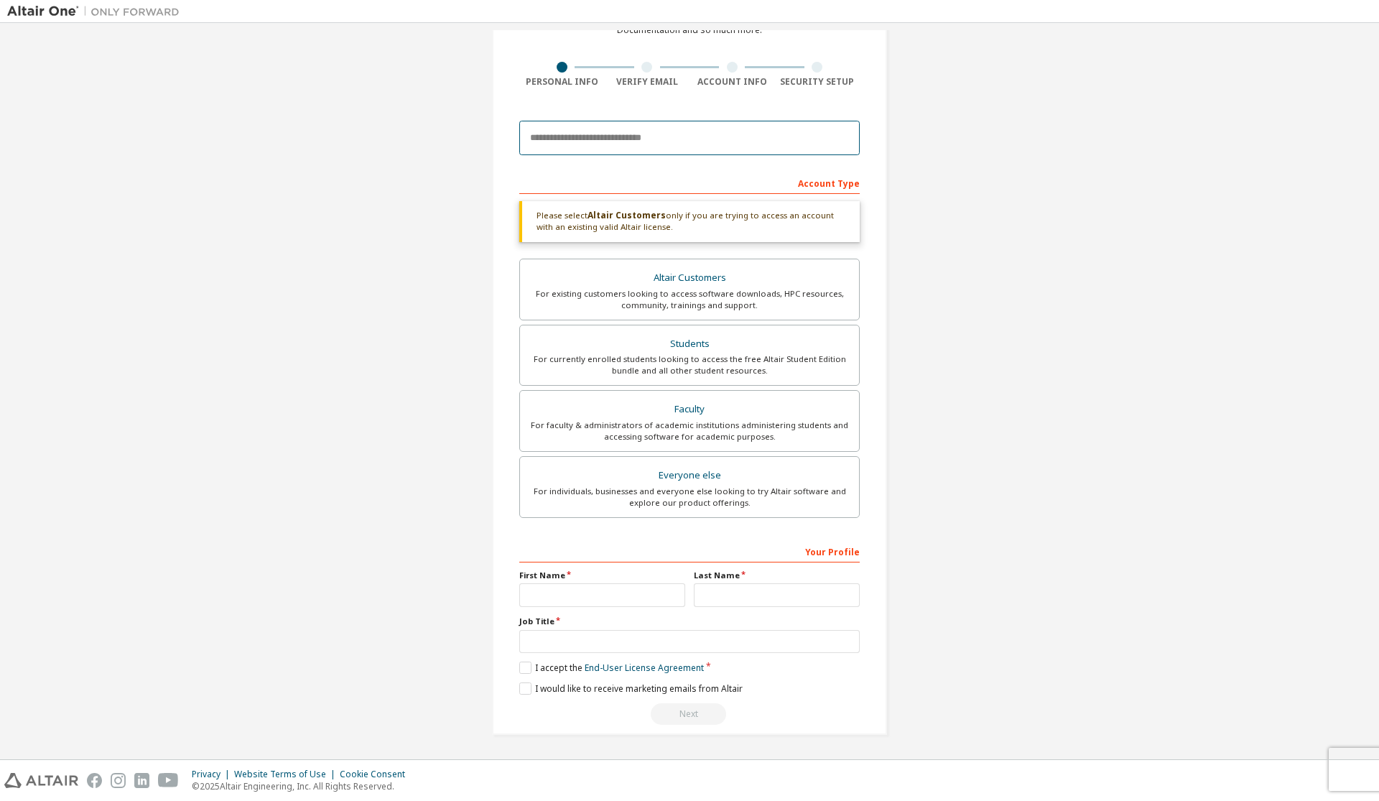
click at [729, 139] on input "email" at bounding box center [689, 138] width 340 height 34
type input "**********"
click at [622, 606] on input "text" at bounding box center [602, 595] width 166 height 24
type input "***"
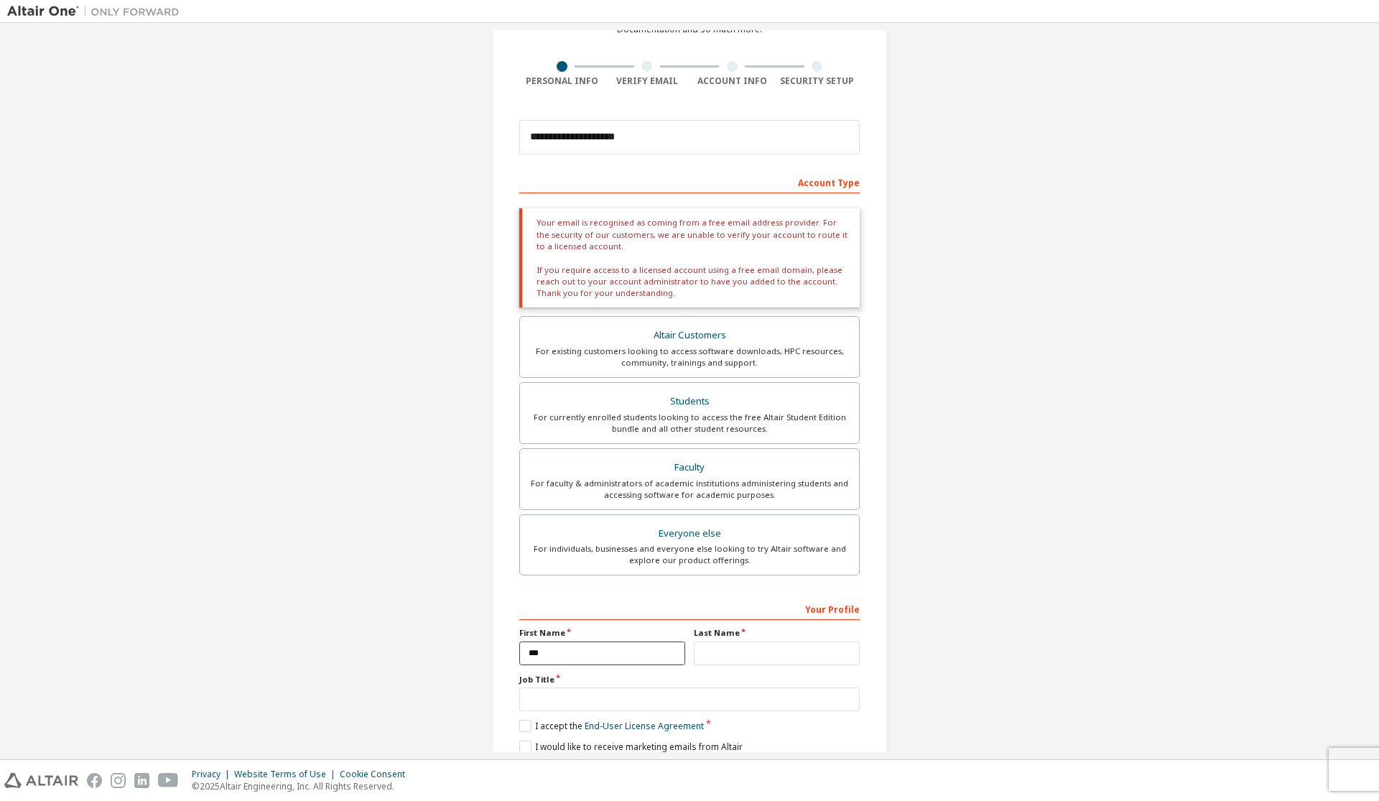
click at [616, 649] on input "***" at bounding box center [602, 653] width 166 height 24
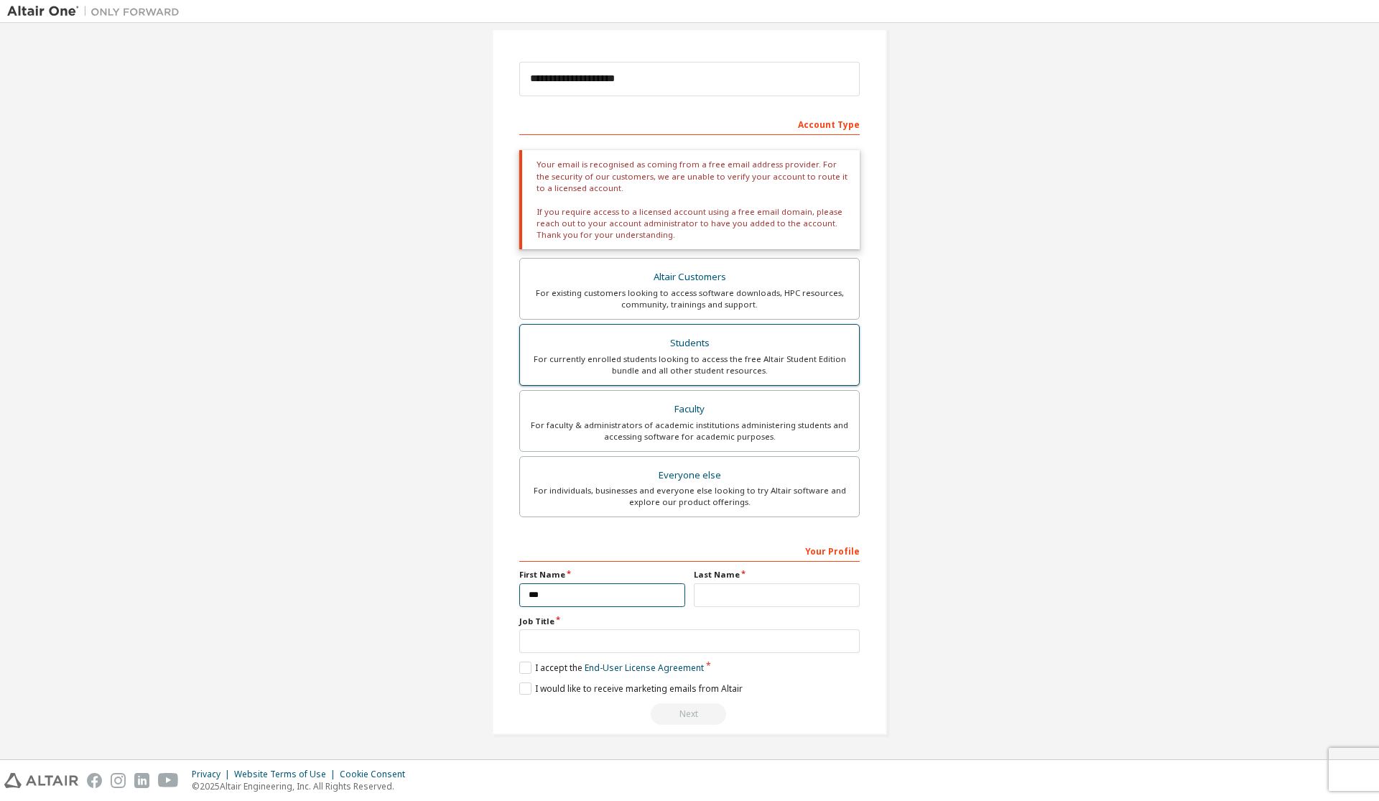
scroll to position [0, 0]
